Goal: Task Accomplishment & Management: Use online tool/utility

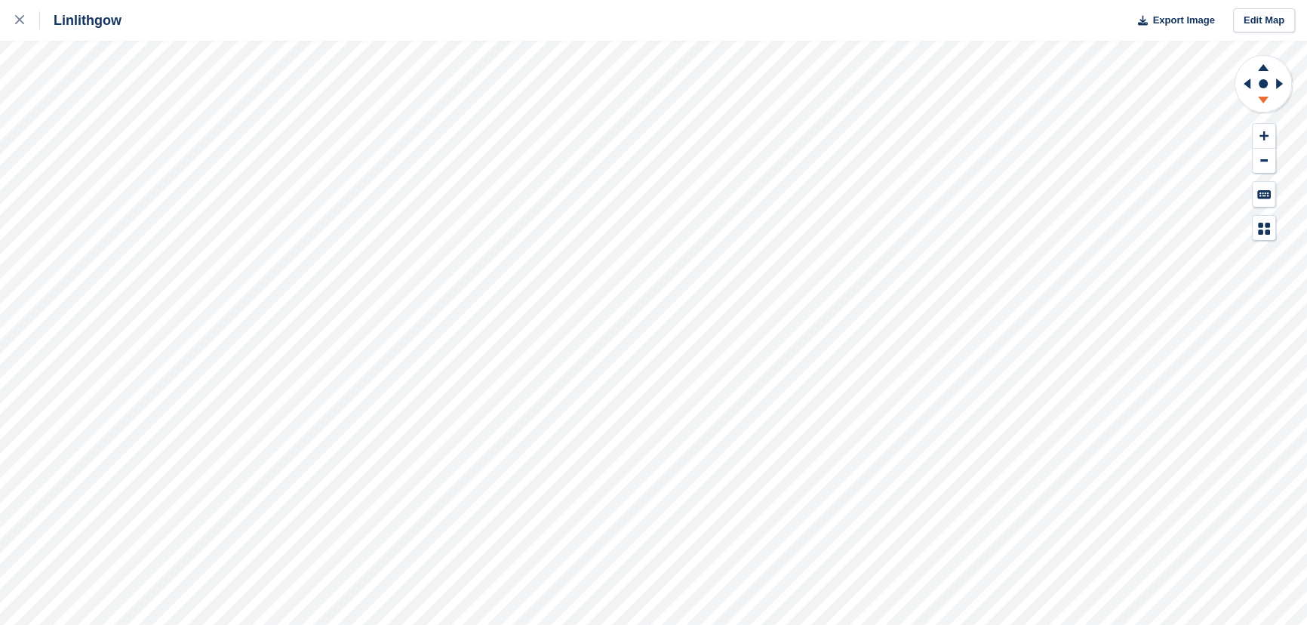
click at [1260, 100] on icon at bounding box center [1262, 102] width 39 height 19
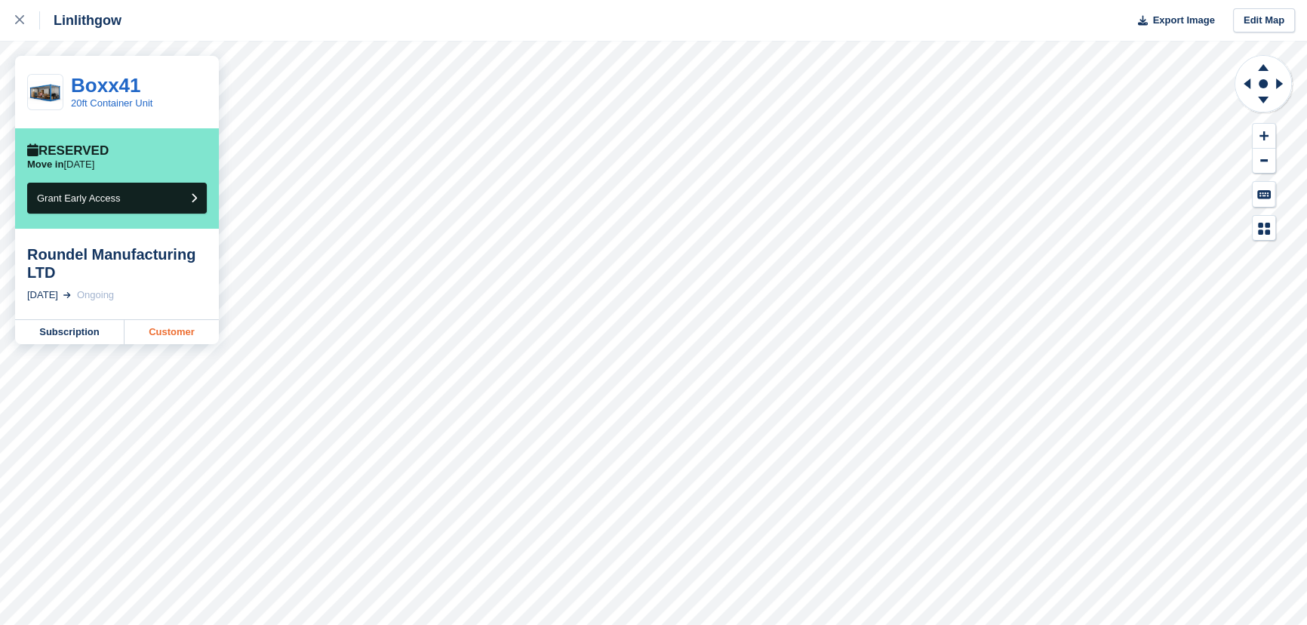
click at [170, 332] on link "Customer" at bounding box center [171, 332] width 94 height 24
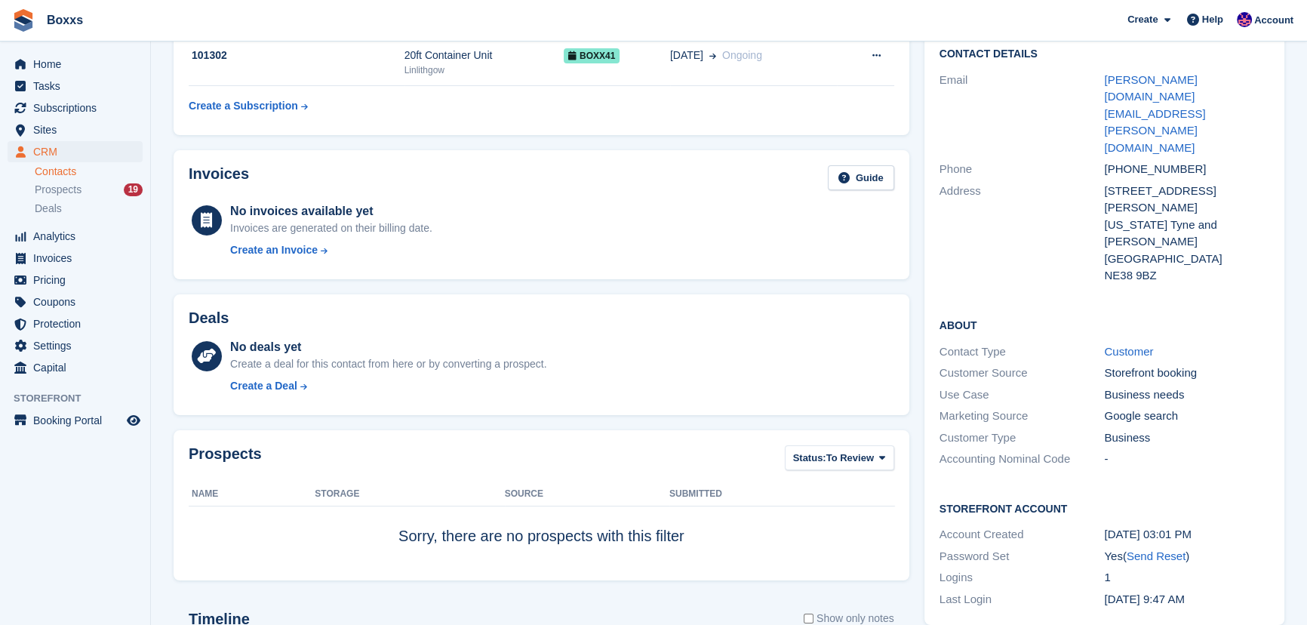
scroll to position [68, 0]
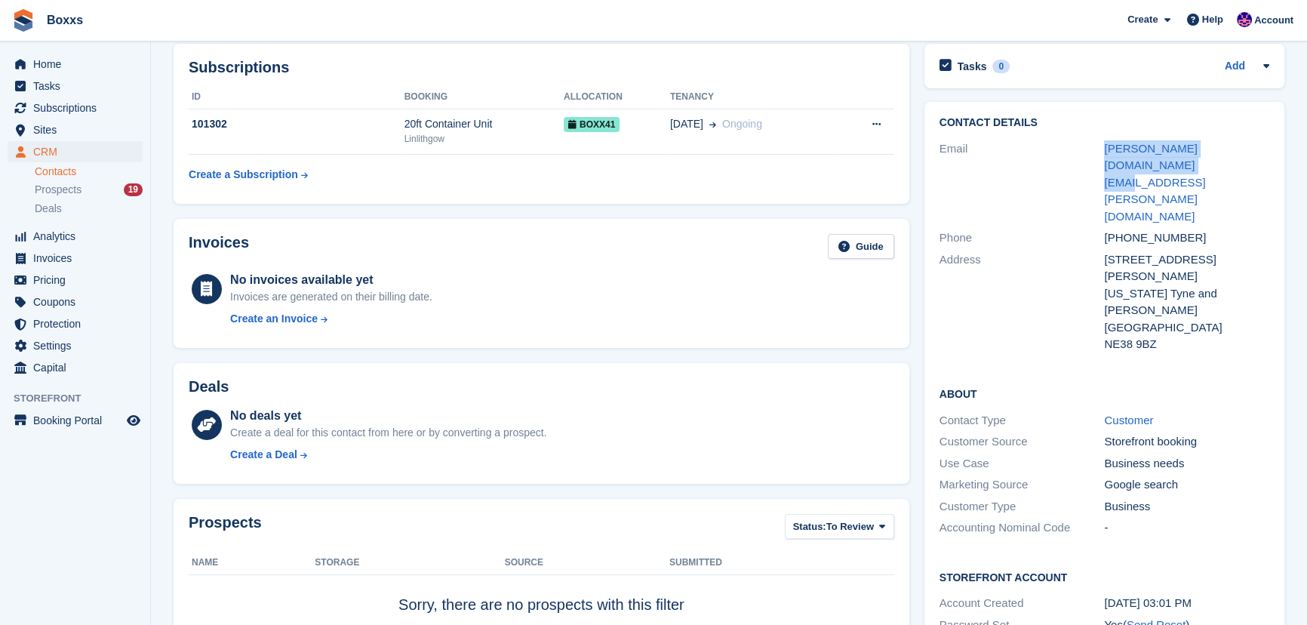
drag, startPoint x: 1089, startPoint y: 140, endPoint x: 1270, endPoint y: 155, distance: 181.6
click at [1270, 155] on div "Contact Details Email [DOMAIN_NAME][EMAIL_ADDRESS][DOMAIN_NAME] Phone [PHONE_NU…" at bounding box center [1104, 236] width 360 height 269
copy div "[PERSON_NAME][DOMAIN_NAME][EMAIL_ADDRESS][PERSON_NAME][DOMAIN_NAME]"
drag, startPoint x: 41, startPoint y: 83, endPoint x: 51, endPoint y: 96, distance: 16.6
click at [41, 83] on span "Tasks" at bounding box center [78, 85] width 91 height 21
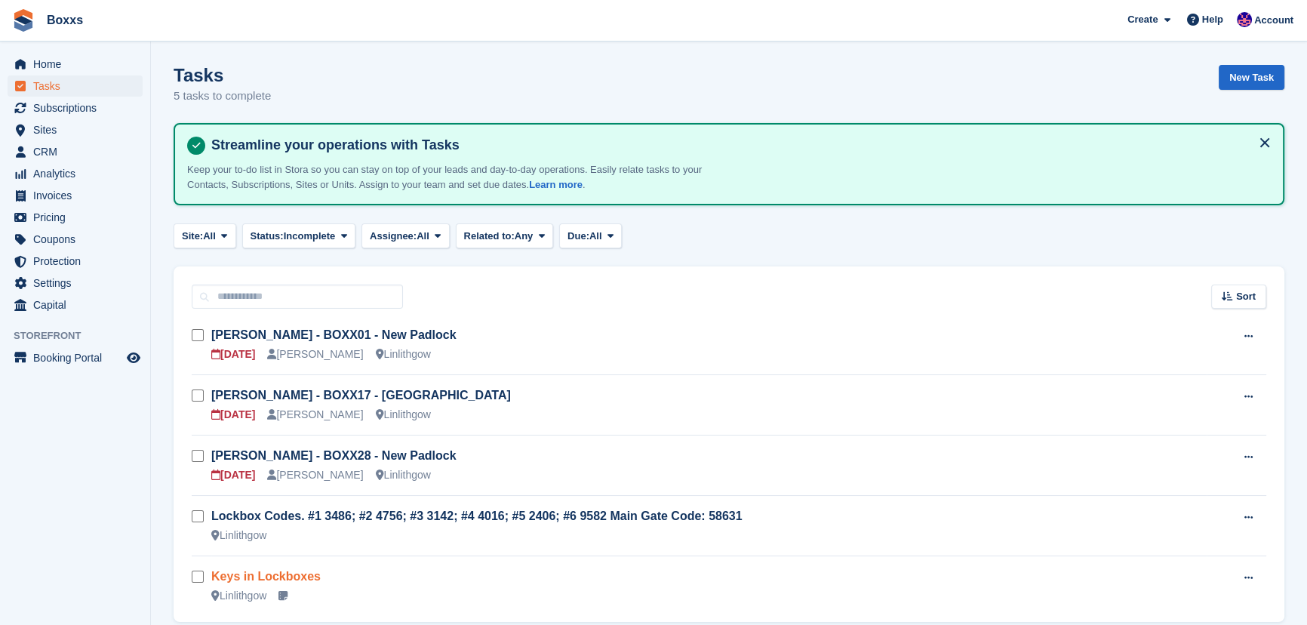
click at [283, 576] on link "Keys in Lockboxes" at bounding box center [265, 576] width 109 height 13
click at [57, 64] on span "Home" at bounding box center [78, 64] width 91 height 21
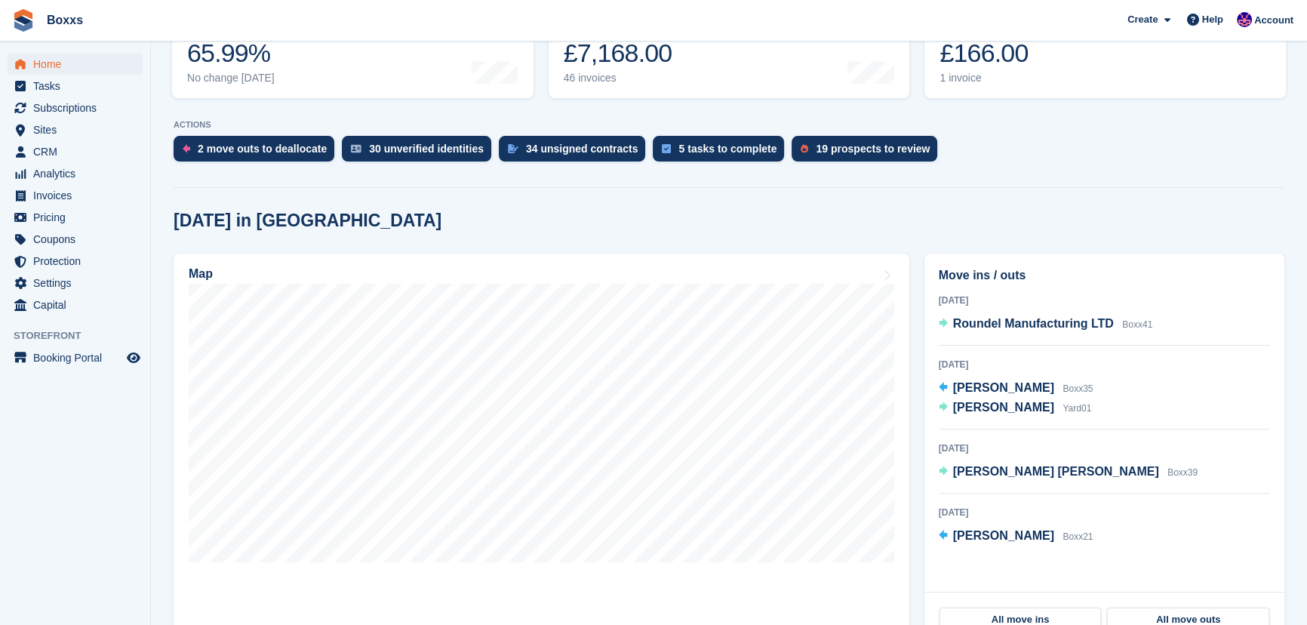
scroll to position [274, 0]
